Goal: Task Accomplishment & Management: Manage account settings

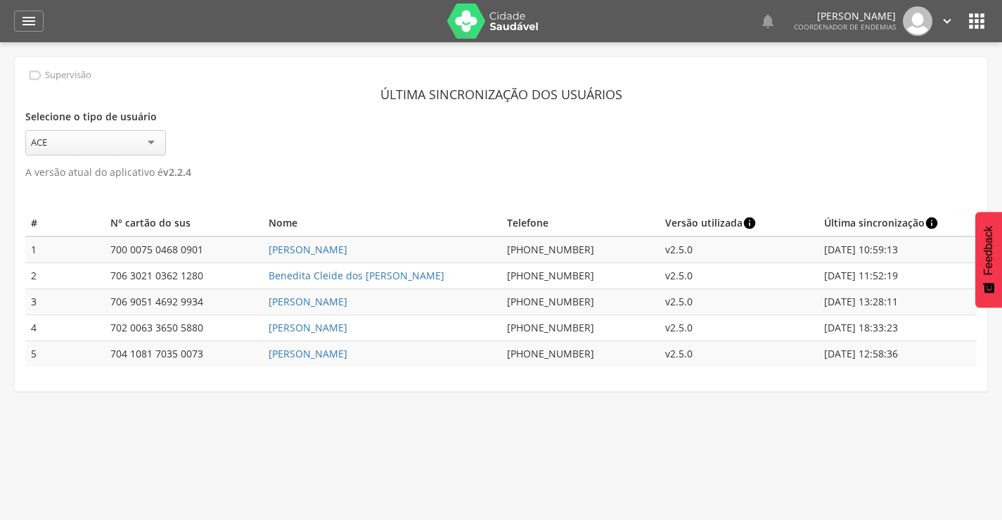
click at [955, 16] on icon "" at bounding box center [947, 20] width 15 height 15
click at [882, 75] on link "Sair" at bounding box center [898, 81] width 111 height 18
